Goal: Information Seeking & Learning: Learn about a topic

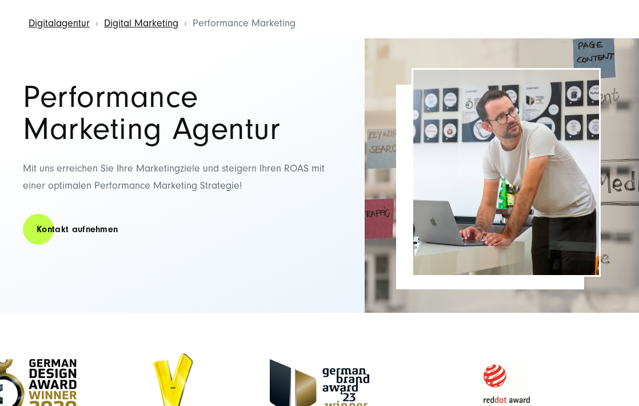
scroll to position [58, 0]
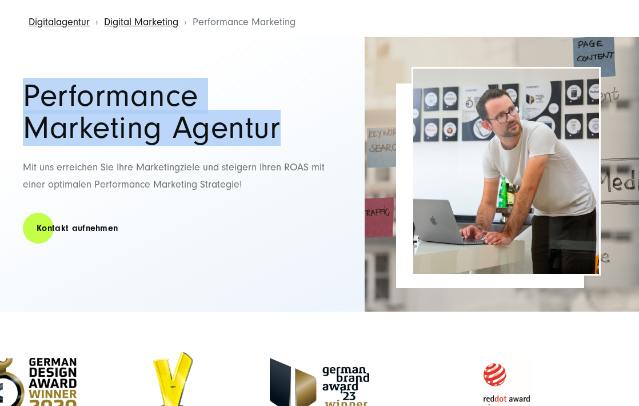
drag, startPoint x: 26, startPoint y: 91, endPoint x: 264, endPoint y: 120, distance: 239.0
click at [264, 120] on h1 "Performance Marketing Agentur" at bounding box center [184, 112] width 322 height 64
copy h1 "Performance Marketing Agentur"
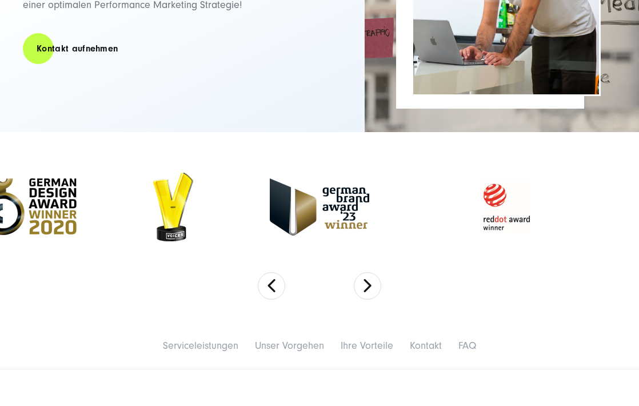
scroll to position [238, 0]
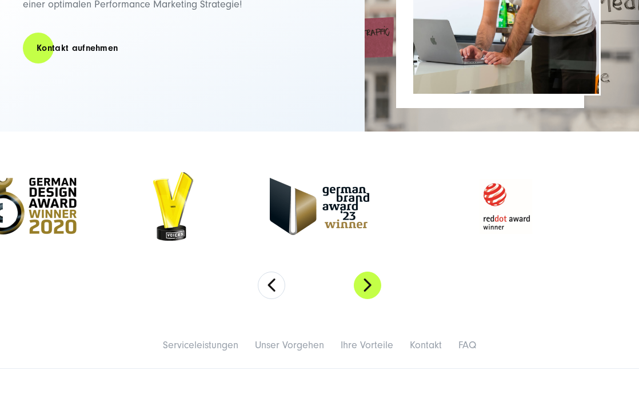
click at [368, 285] on button "Next" at bounding box center [367, 285] width 27 height 27
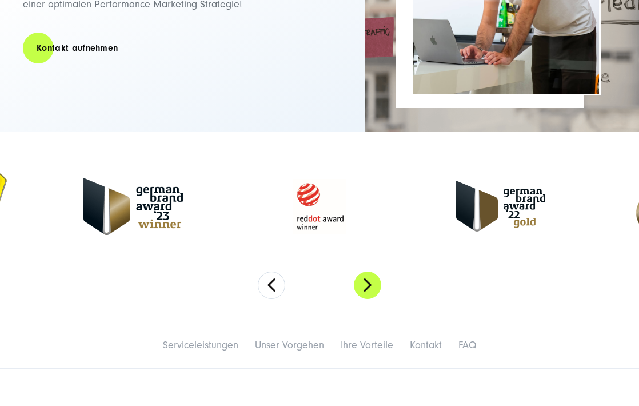
click at [368, 285] on button "Next" at bounding box center [367, 285] width 27 height 27
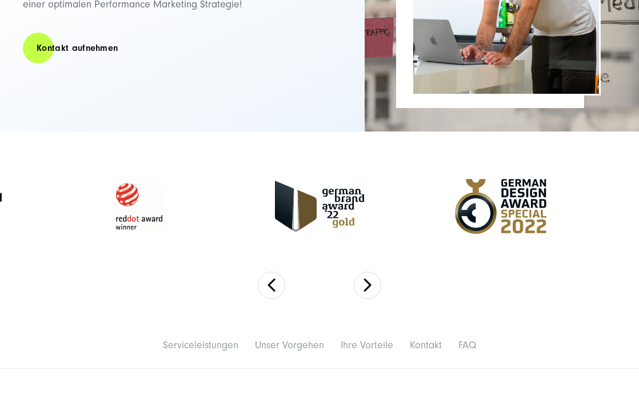
click at [125, 193] on img at bounding box center [138, 206] width 120 height 69
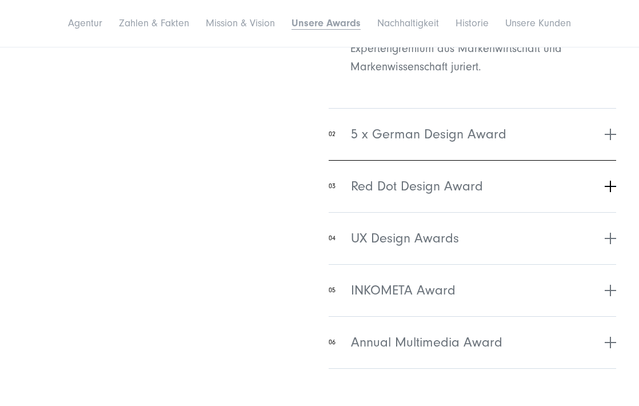
scroll to position [3399, 0]
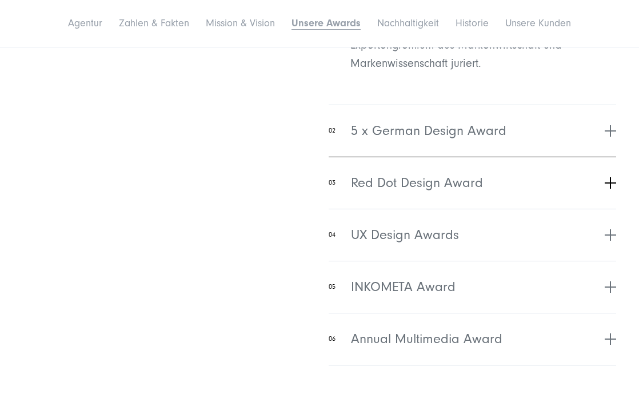
click at [610, 157] on button "03 Red Dot Design Award" at bounding box center [473, 183] width 288 height 52
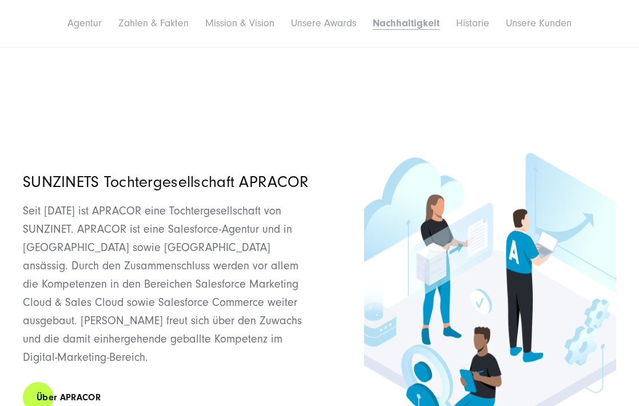
scroll to position [4060, 0]
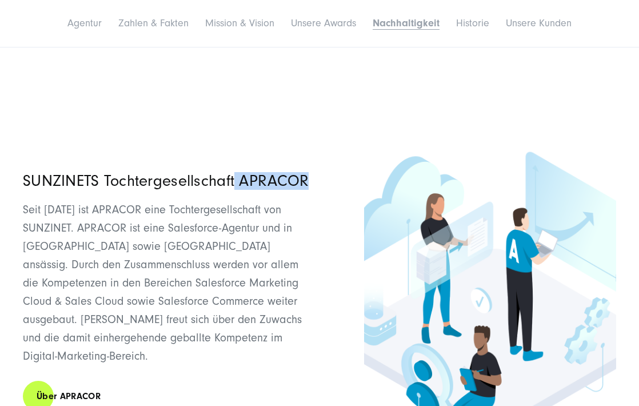
drag, startPoint x: 310, startPoint y: 155, endPoint x: 237, endPoint y: 158, distance: 73.3
click at [237, 173] on h3 "SUNZINETS Tochtergesellschaft APRACOR" at bounding box center [168, 181] width 291 height 16
copy h3 "APRACOR"
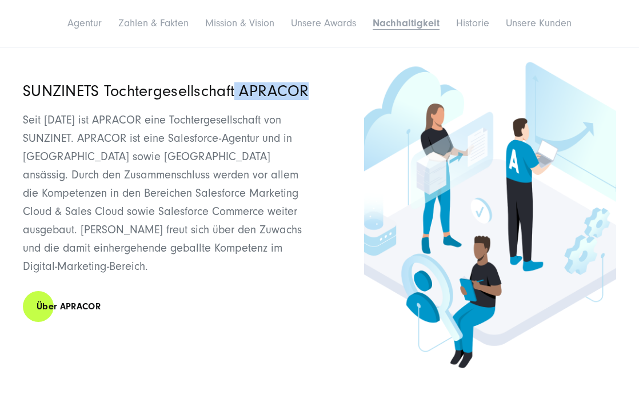
scroll to position [4154, 0]
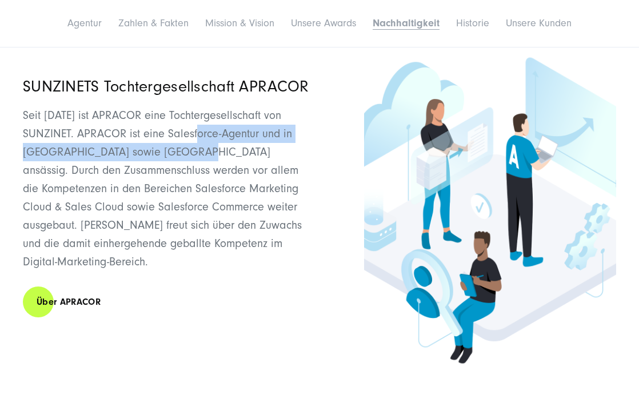
drag, startPoint x: 189, startPoint y: 110, endPoint x: 143, endPoint y: 133, distance: 51.1
click at [143, 133] on span "Seit [DATE] ist APRACOR eine Tochtergesellschaft von SUNZINET. APRACOR ist eine…" at bounding box center [162, 188] width 279 height 159
copy span "Salesforce-Agentur und in [GEOGRAPHIC_DATA] sowie [GEOGRAPHIC_DATA]"
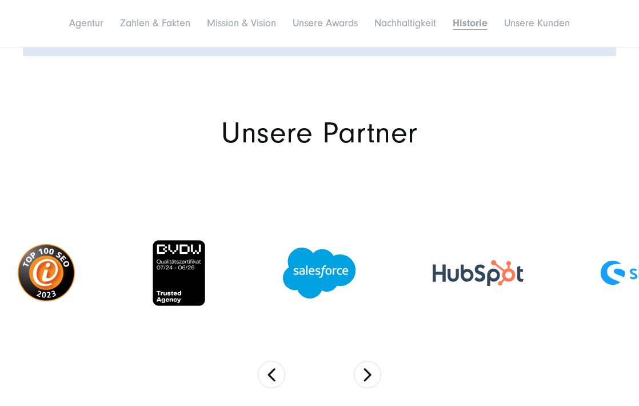
scroll to position [5237, 0]
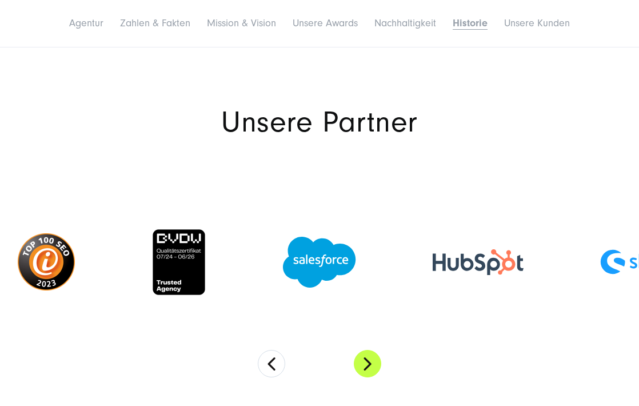
click at [373, 350] on button "Next" at bounding box center [367, 363] width 27 height 27
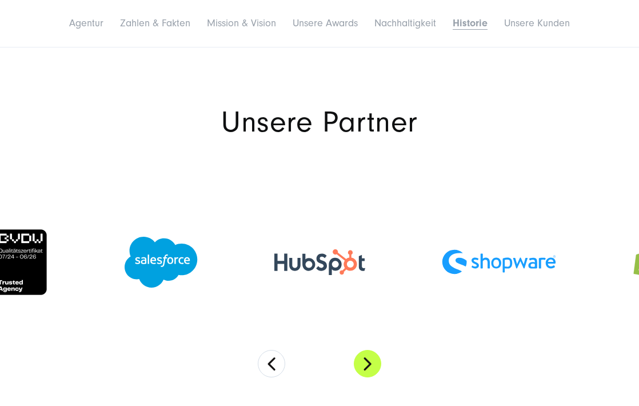
click at [372, 350] on button "Next" at bounding box center [367, 363] width 27 height 27
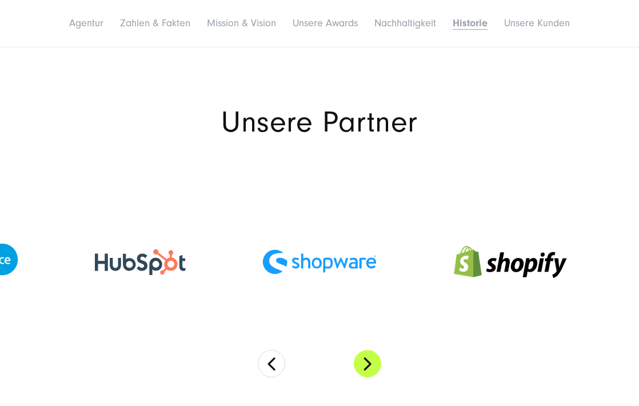
click at [372, 350] on button "Next" at bounding box center [367, 363] width 27 height 27
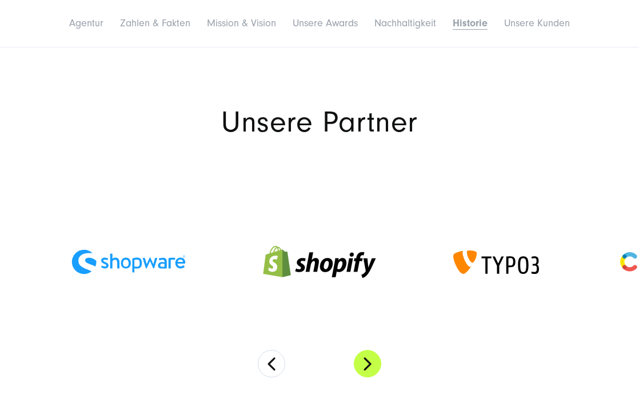
click at [372, 350] on button "Next" at bounding box center [367, 363] width 27 height 27
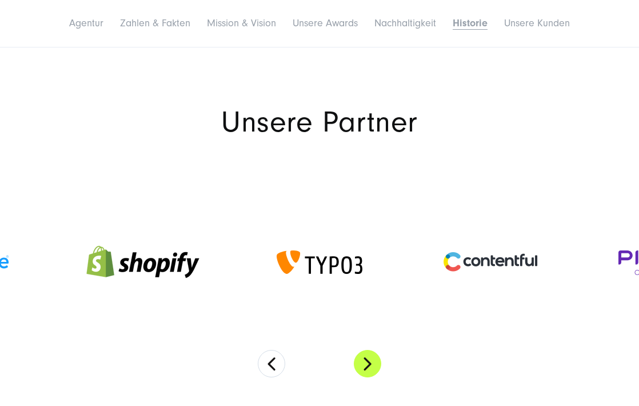
click at [372, 350] on button "Next" at bounding box center [367, 363] width 27 height 27
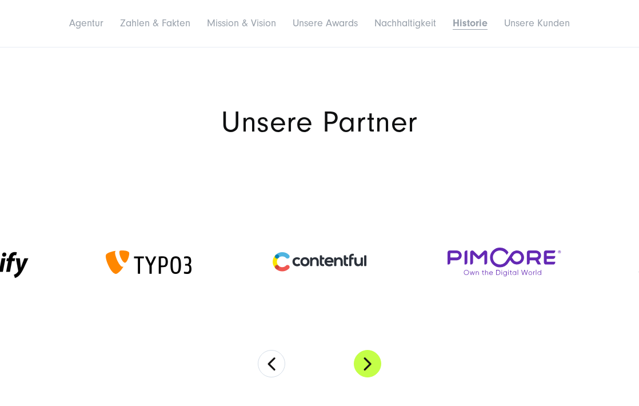
click at [372, 350] on button "Next" at bounding box center [367, 363] width 27 height 27
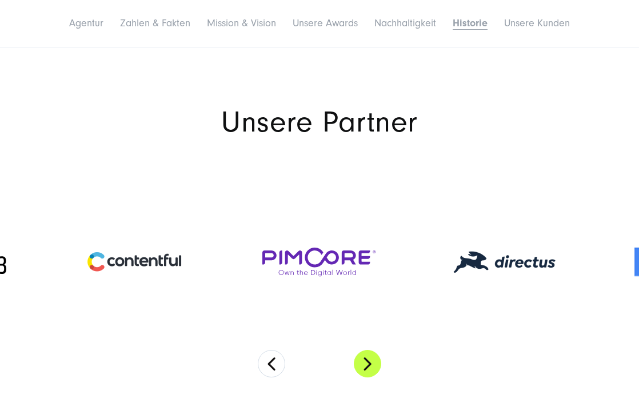
click at [372, 350] on button "Next" at bounding box center [367, 363] width 27 height 27
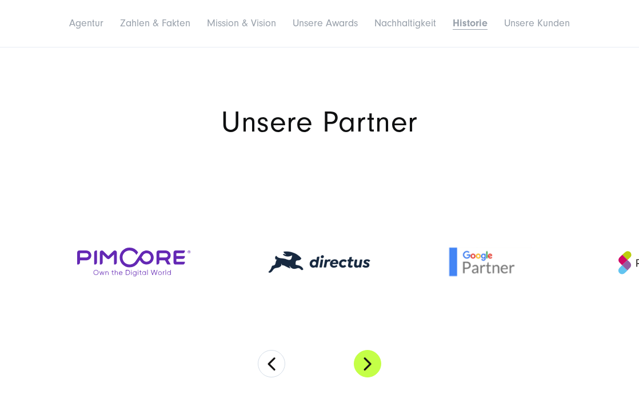
click at [372, 350] on button "Next" at bounding box center [367, 363] width 27 height 27
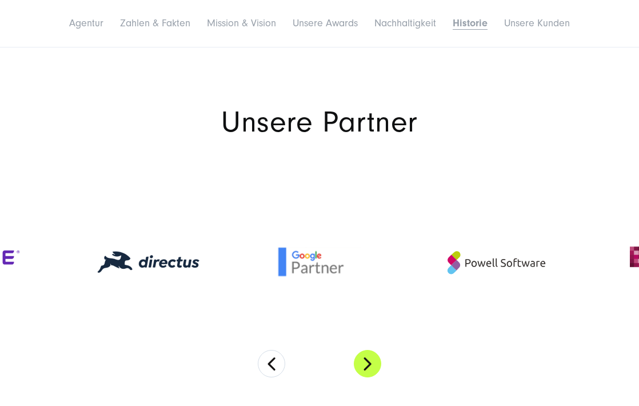
click at [372, 350] on button "Next" at bounding box center [367, 363] width 27 height 27
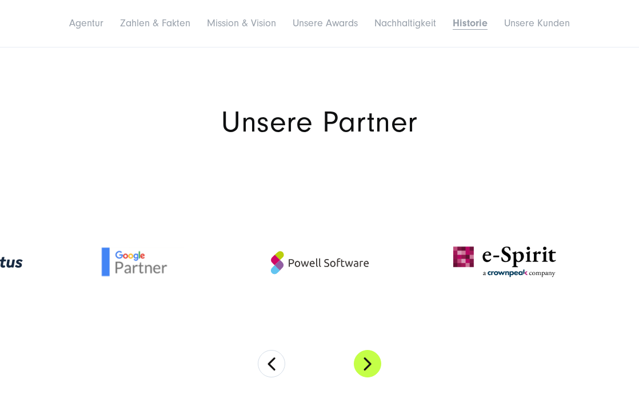
click at [372, 350] on button "Next" at bounding box center [367, 363] width 27 height 27
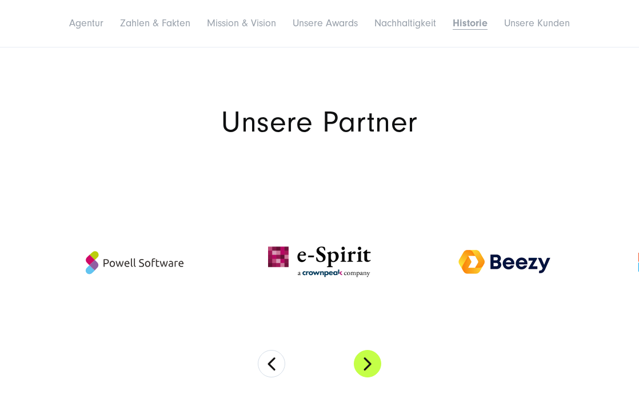
click at [372, 350] on button "Next" at bounding box center [367, 363] width 27 height 27
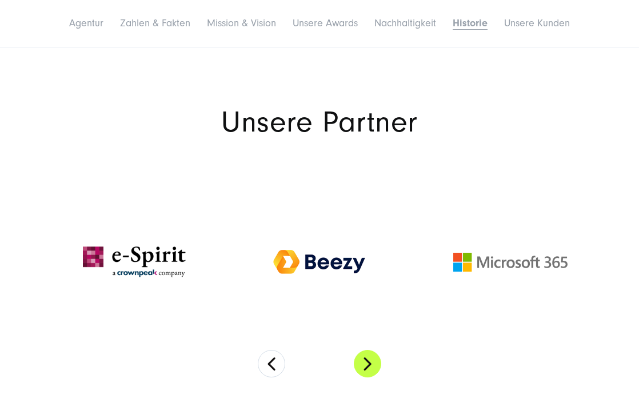
click at [372, 350] on button "Next" at bounding box center [367, 363] width 27 height 27
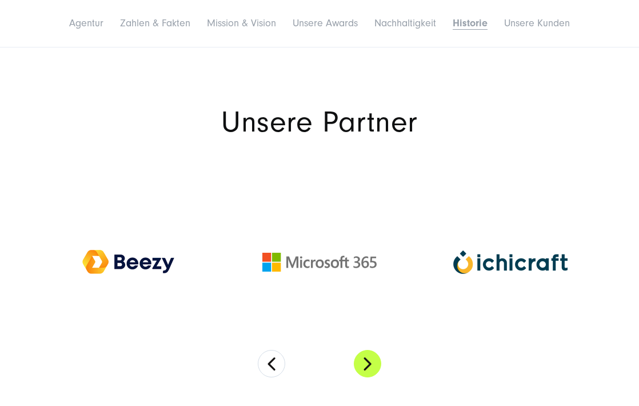
click at [372, 350] on button "Next" at bounding box center [367, 363] width 27 height 27
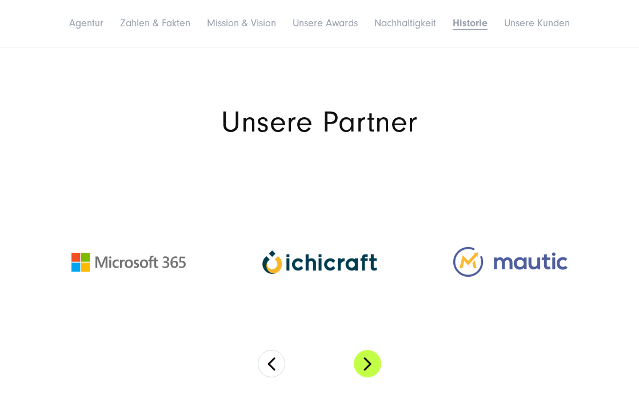
click at [372, 350] on button "Next" at bounding box center [367, 363] width 27 height 27
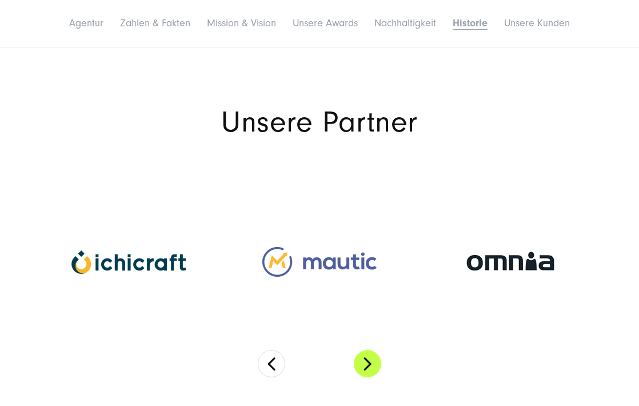
click at [372, 350] on button "Next" at bounding box center [367, 363] width 27 height 27
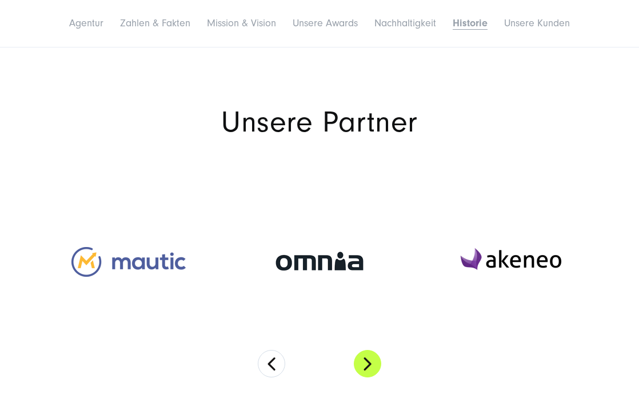
click at [369, 350] on button "Next" at bounding box center [367, 363] width 27 height 27
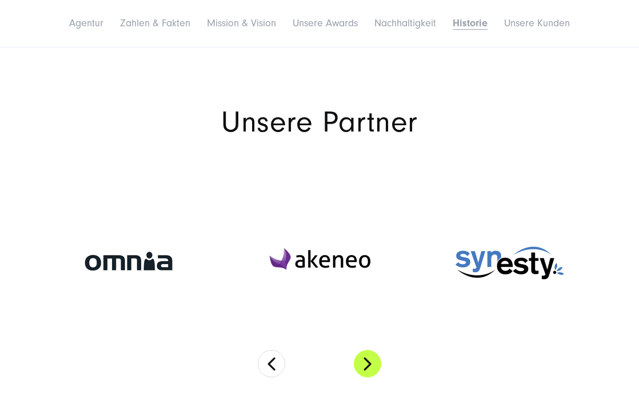
click at [368, 350] on button "Next" at bounding box center [367, 363] width 27 height 27
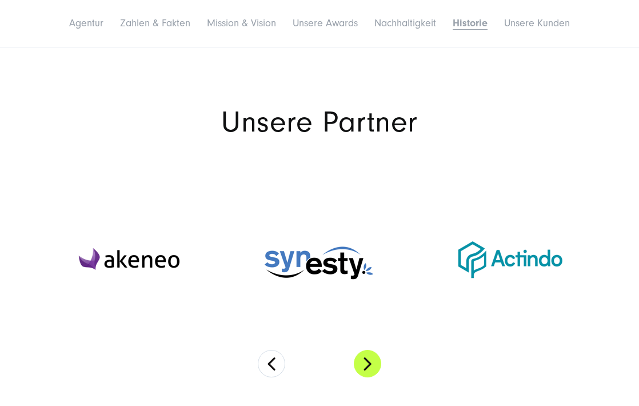
click at [368, 350] on button "Next" at bounding box center [367, 363] width 27 height 27
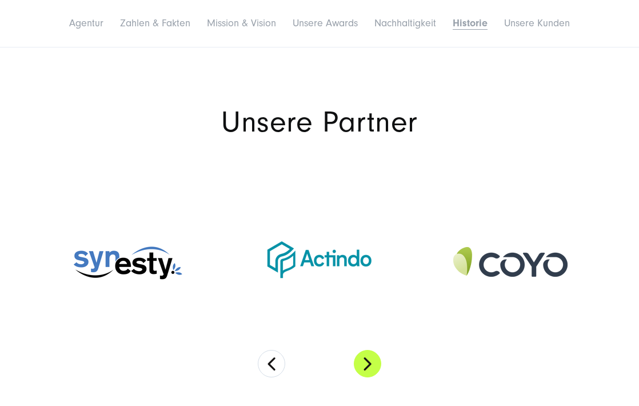
click at [368, 350] on button "Next" at bounding box center [367, 363] width 27 height 27
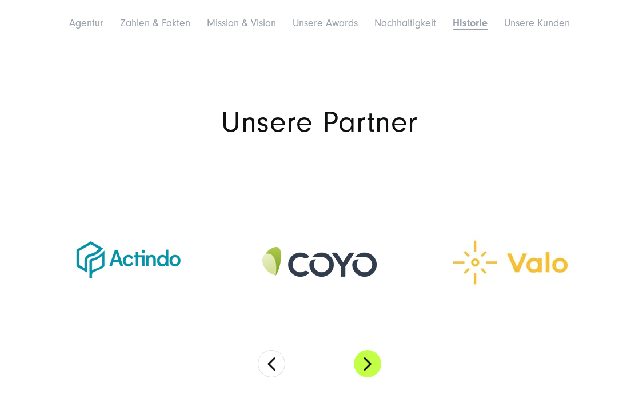
click at [368, 350] on button "Next" at bounding box center [367, 363] width 27 height 27
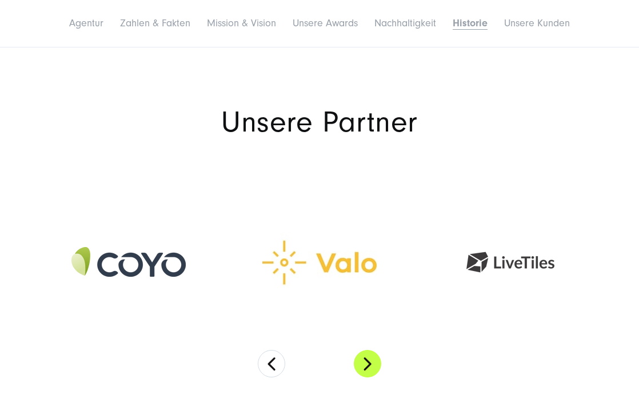
click at [368, 350] on button "Next" at bounding box center [367, 363] width 27 height 27
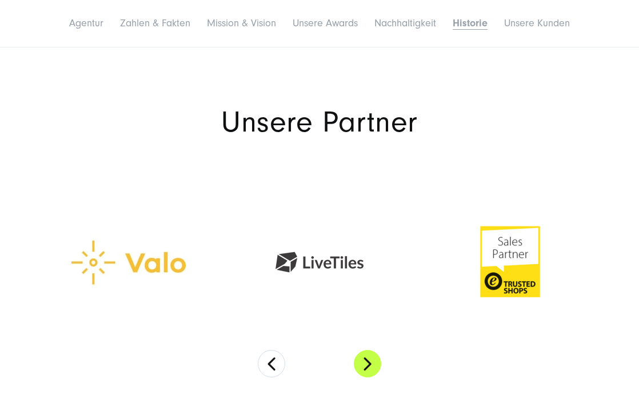
click at [368, 350] on button "Next" at bounding box center [367, 363] width 27 height 27
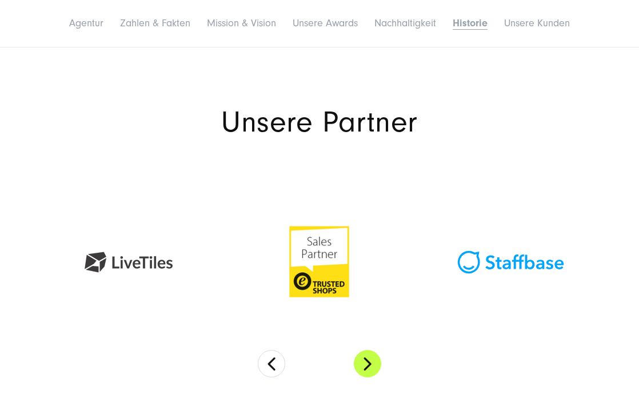
click at [368, 350] on button "Next" at bounding box center [367, 363] width 27 height 27
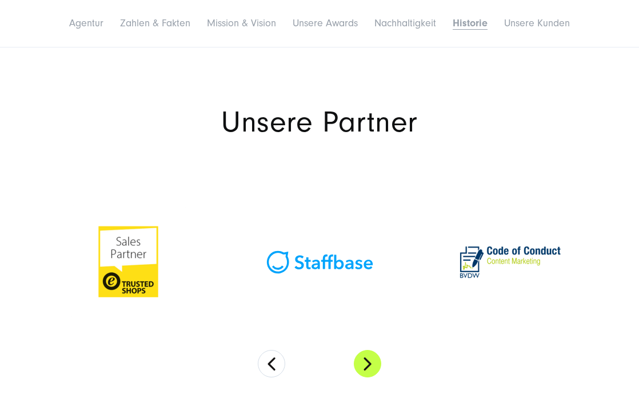
click at [368, 350] on button "Next" at bounding box center [367, 363] width 27 height 27
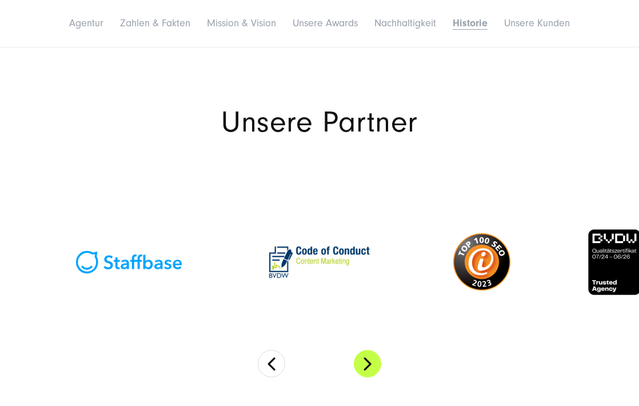
click at [367, 350] on button "Next" at bounding box center [367, 363] width 27 height 27
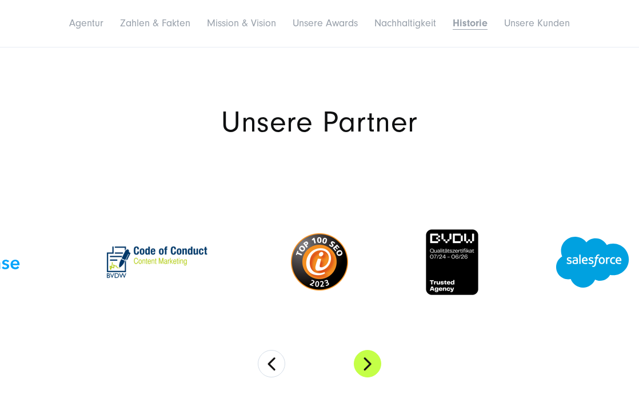
click at [367, 350] on button "Next" at bounding box center [367, 363] width 27 height 27
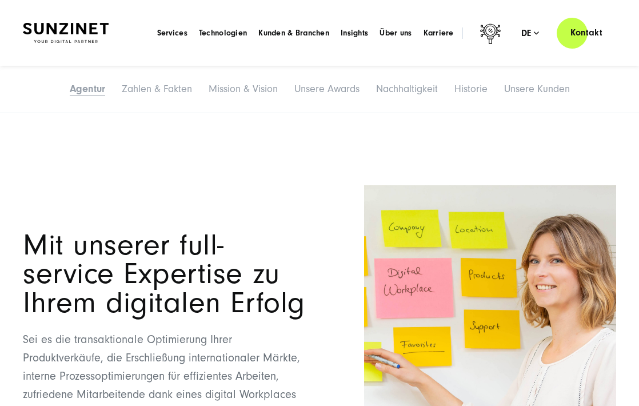
click at [76, 91] on link "Agentur" at bounding box center [87, 89] width 35 height 12
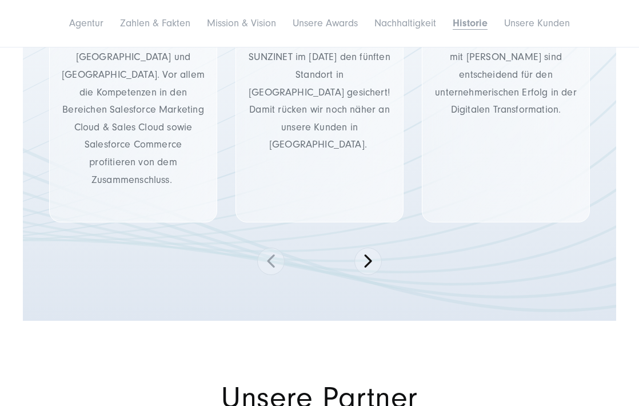
scroll to position [4964, 0]
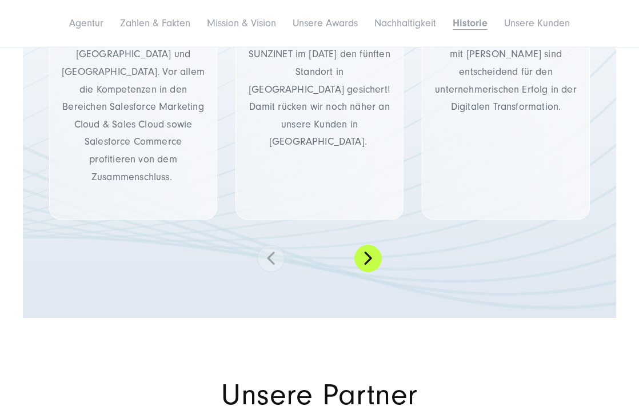
click at [371, 245] on button at bounding box center [367, 258] width 27 height 27
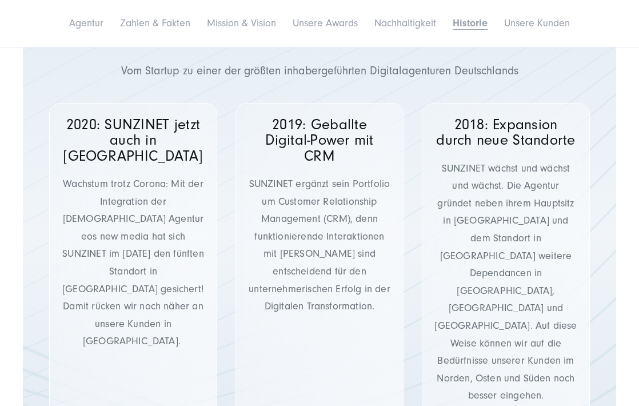
scroll to position [4784, 0]
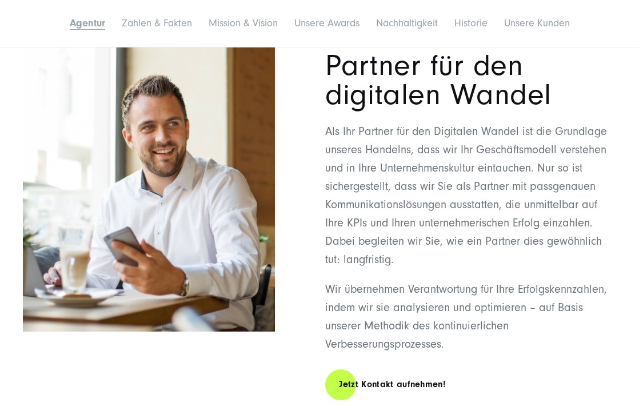
scroll to position [456, 0]
